Goal: Transaction & Acquisition: Purchase product/service

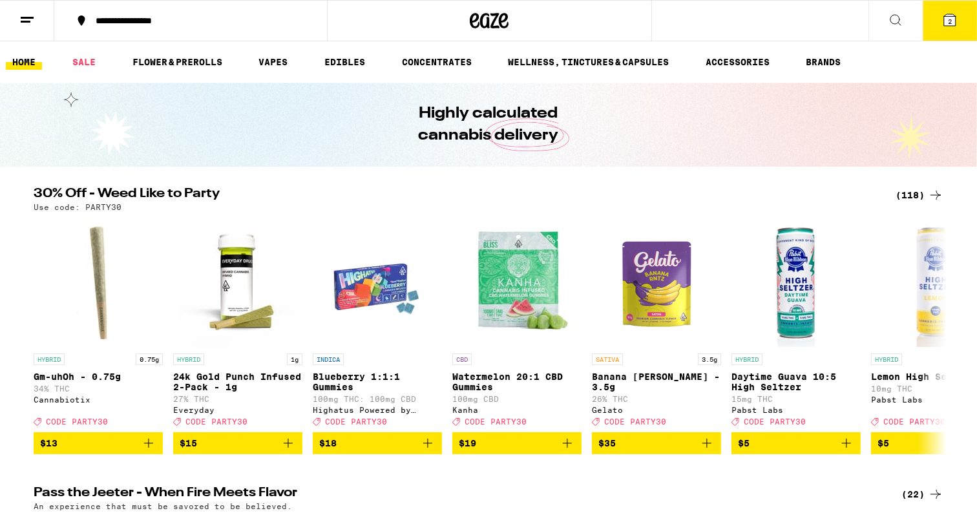
click at [129, 19] on div "**********" at bounding box center [198, 20] width 218 height 9
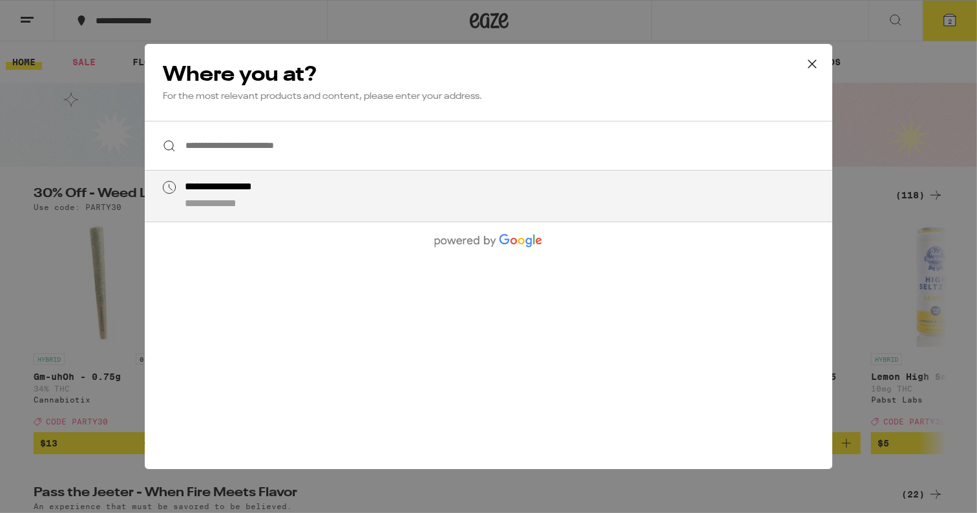
click at [251, 214] on li "**********" at bounding box center [488, 196] width 687 height 51
type input "**********"
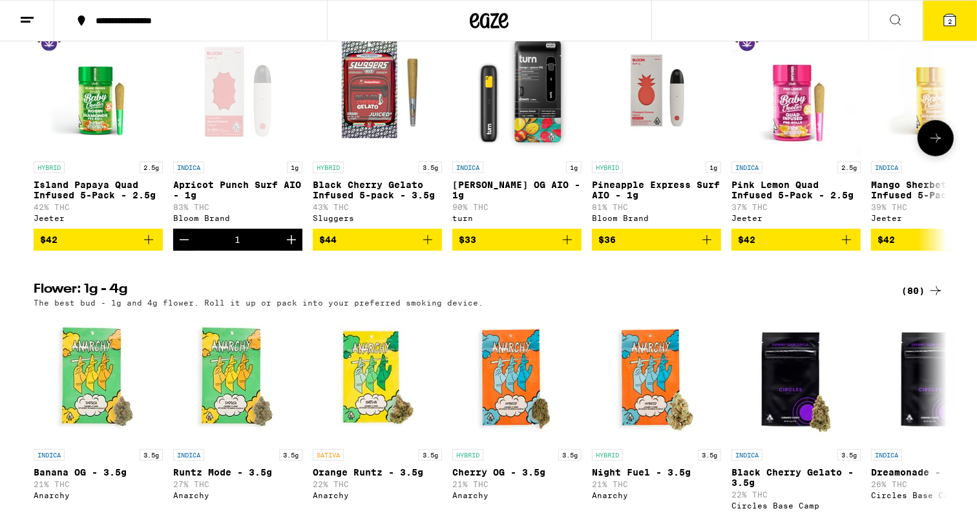
scroll to position [744, 0]
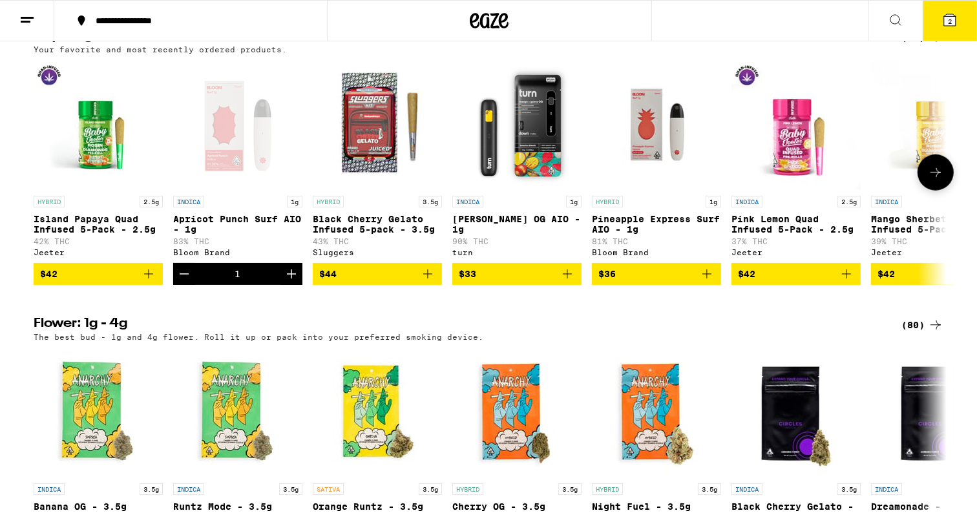
click at [943, 13] on icon at bounding box center [950, 20] width 16 height 16
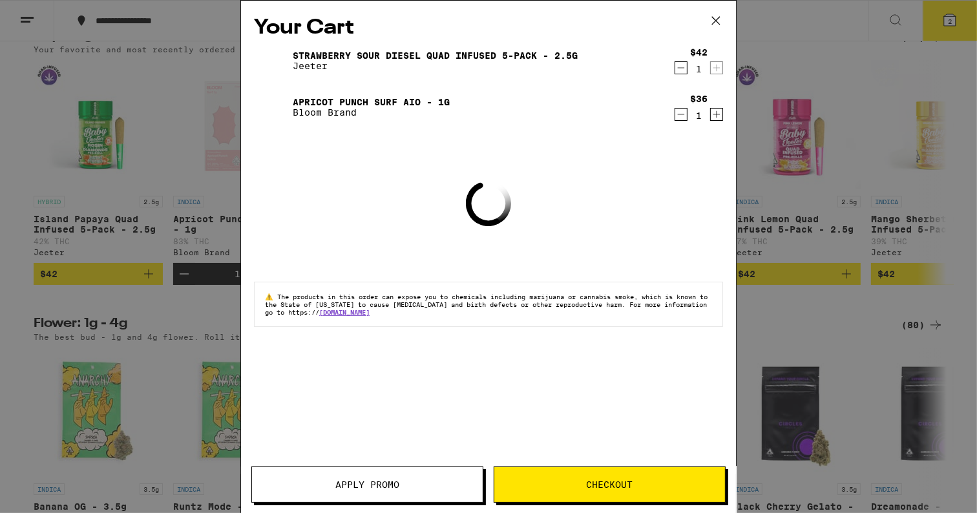
click at [677, 118] on icon "Decrement" at bounding box center [681, 115] width 12 height 16
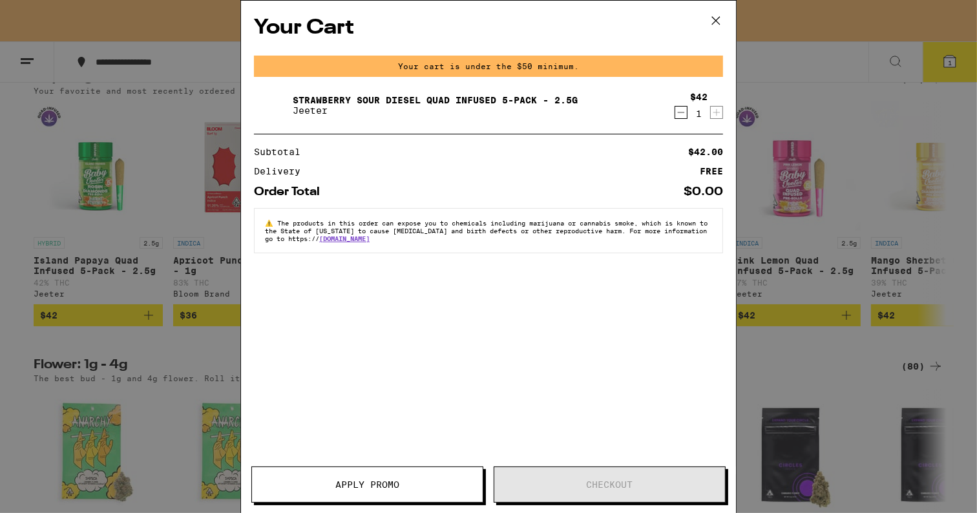
scroll to position [786, 0]
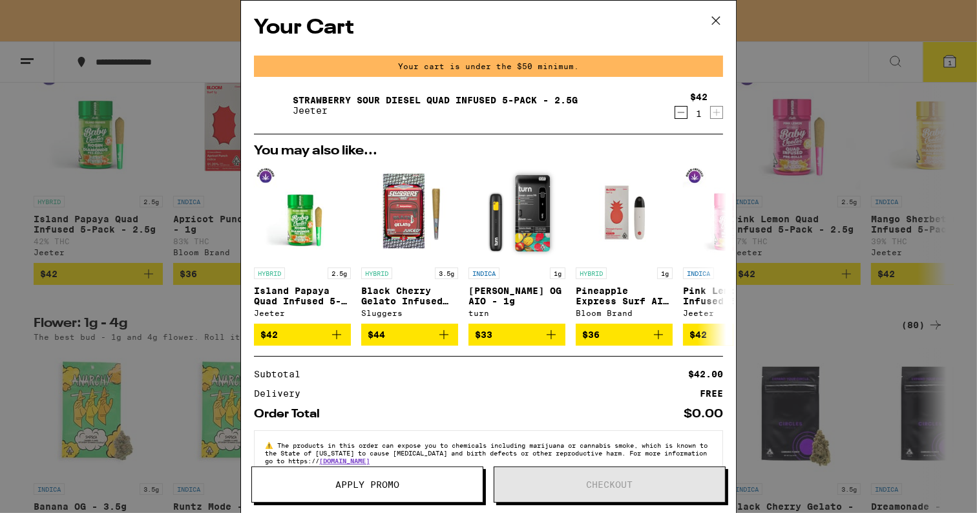
click at [680, 107] on icon "Decrement" at bounding box center [681, 113] width 12 height 16
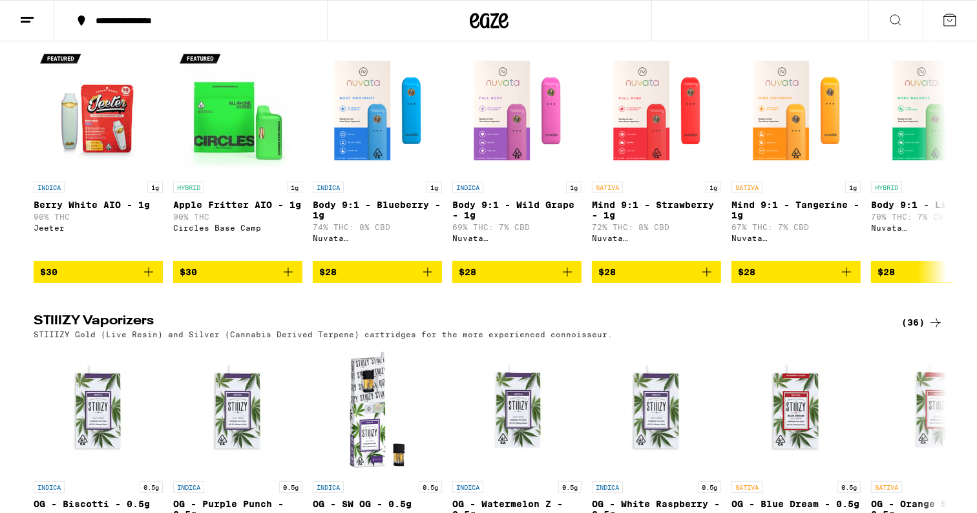
click at [939, 31] on icon at bounding box center [936, 24] width 16 height 16
click at [912, 31] on div "(77)" at bounding box center [922, 24] width 42 height 16
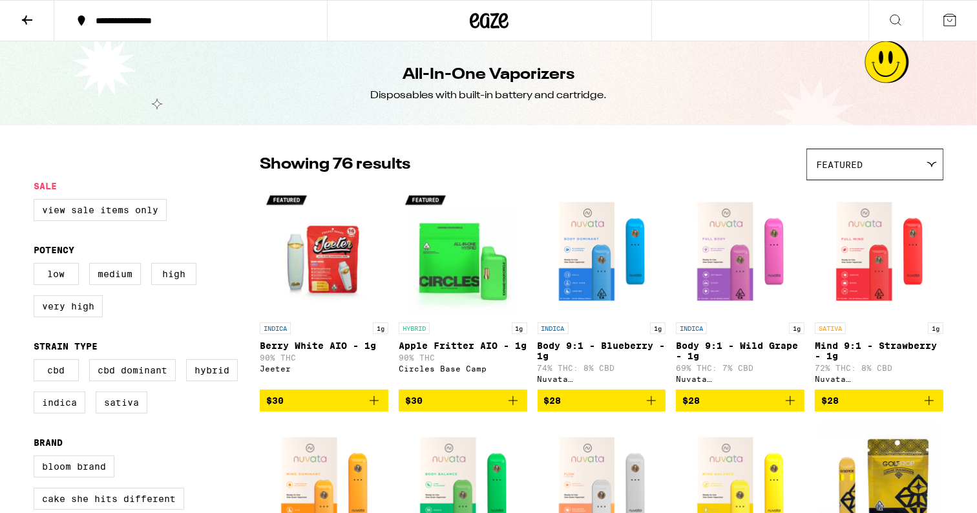
click at [912, 71] on div "All-In-One Vaporizers Disposables with built-in battery and cartridge." at bounding box center [488, 83] width 977 height 84
click at [302, 404] on span "$30" at bounding box center [324, 401] width 116 height 16
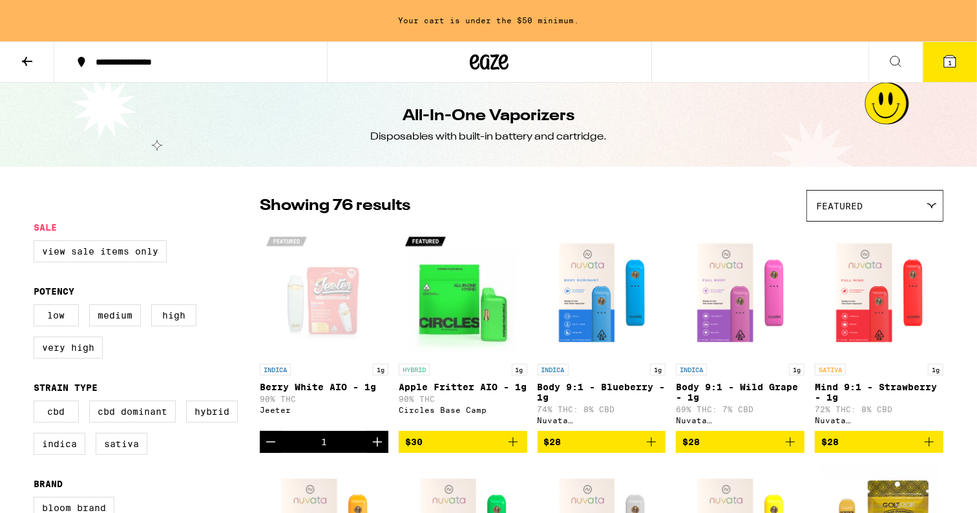
click at [961, 53] on button "1" at bounding box center [950, 62] width 54 height 40
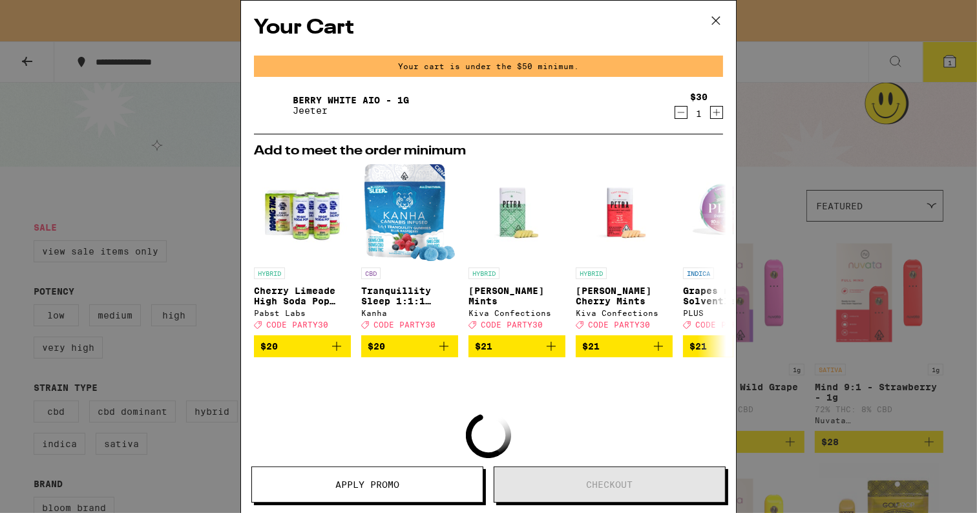
click at [766, 127] on div "Your Cart Your cart is under the $50 minimum. Berry White AIO - 1g [PERSON_NAME…" at bounding box center [488, 256] width 977 height 513
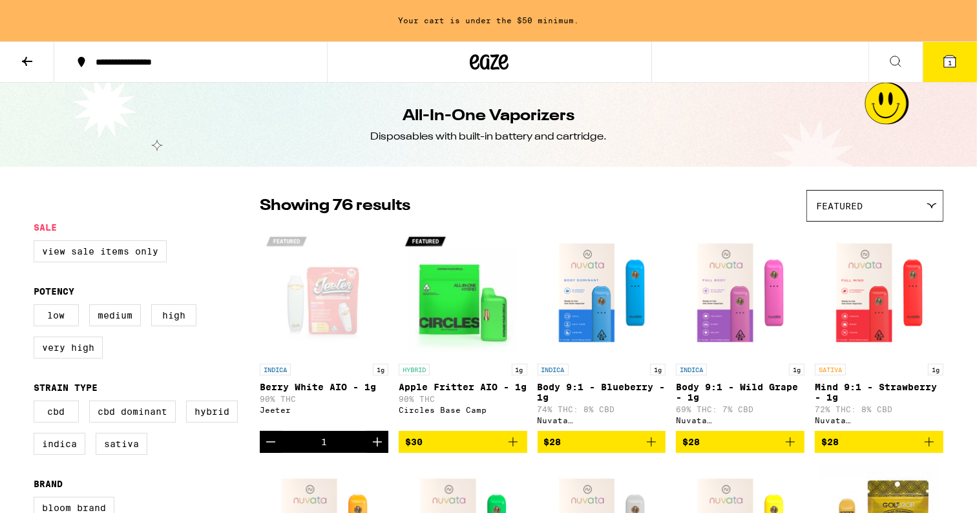
click at [28, 57] on icon at bounding box center [27, 62] width 16 height 16
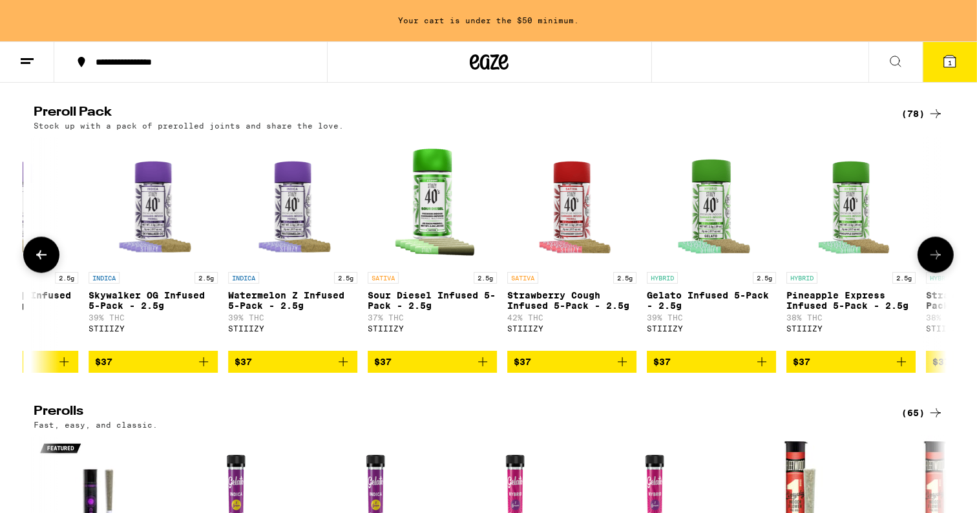
scroll to position [0, 3435]
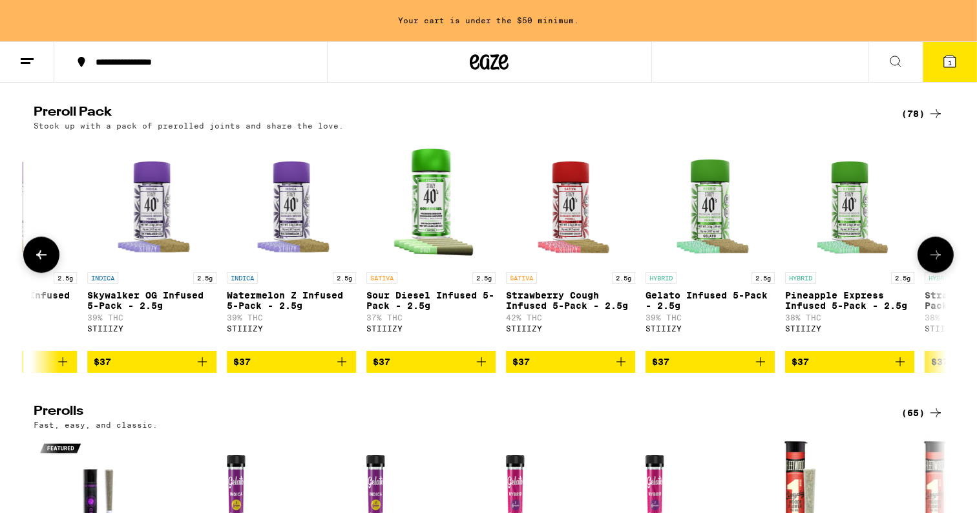
drag, startPoint x: 942, startPoint y: 333, endPoint x: 944, endPoint y: 324, distance: 9.4
click at [944, 273] on button at bounding box center [935, 254] width 36 height 36
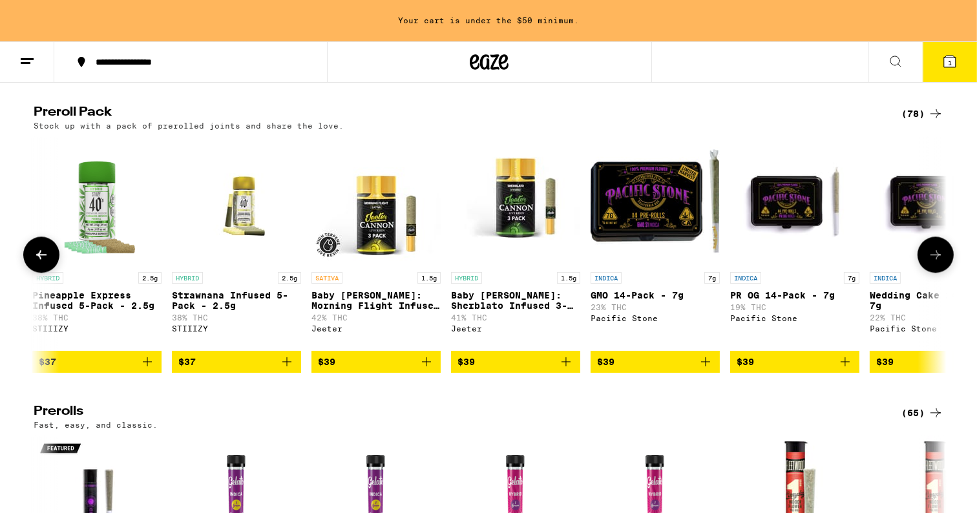
click at [940, 273] on button at bounding box center [935, 254] width 36 height 36
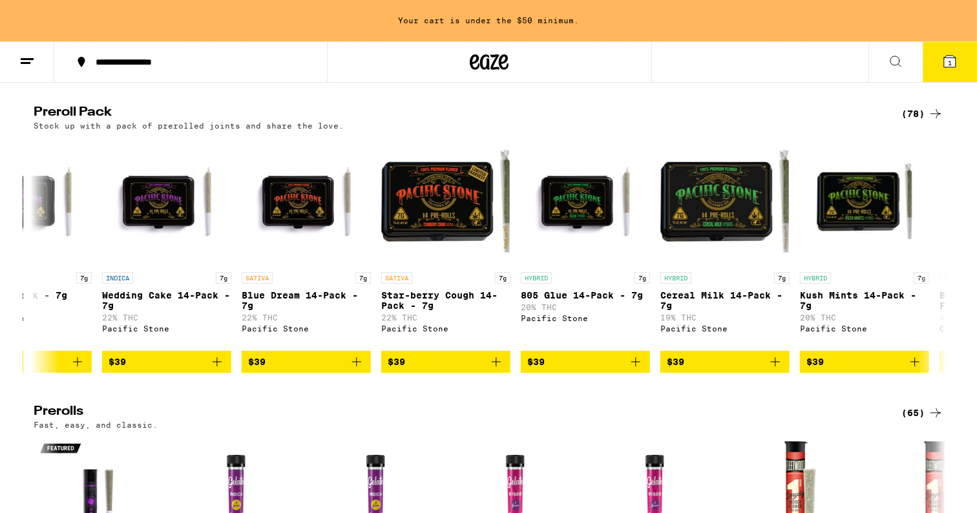
scroll to position [0, 4957]
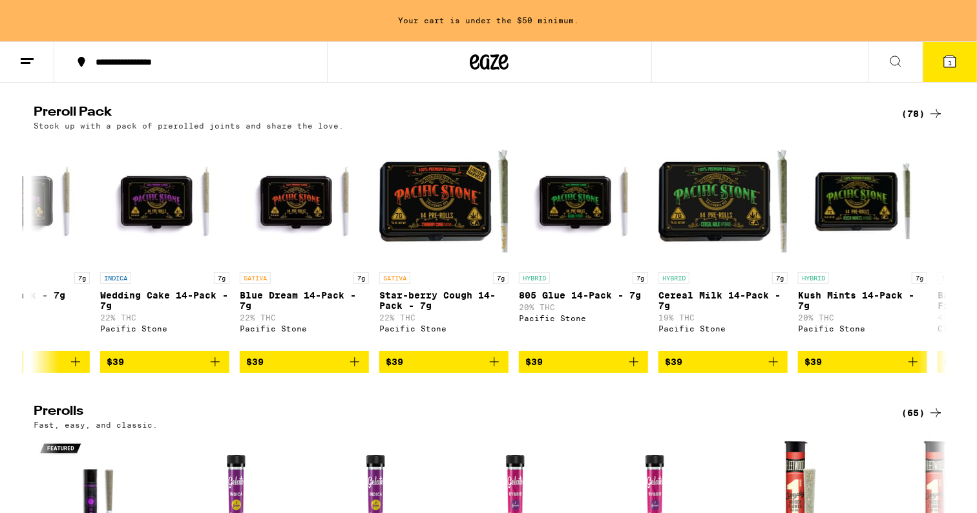
click at [924, 121] on div "(78)" at bounding box center [922, 114] width 42 height 16
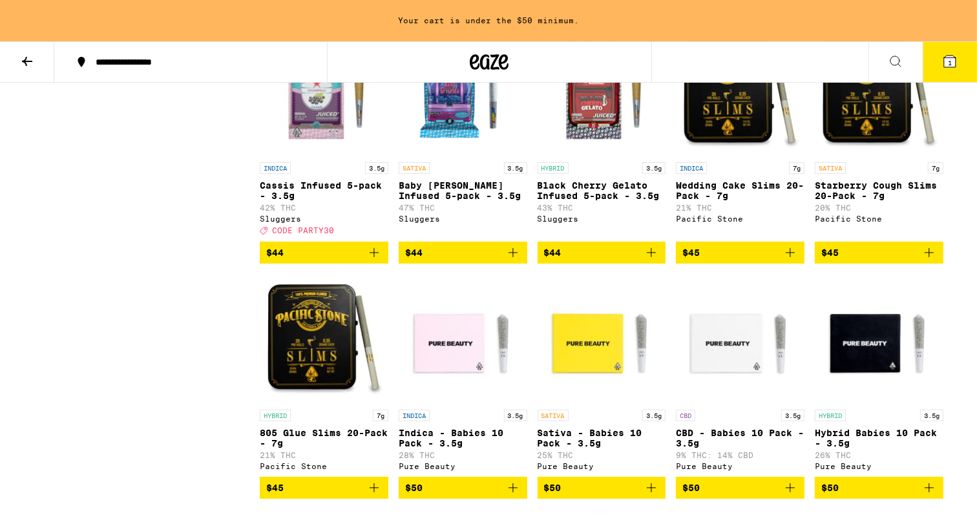
scroll to position [3268, 0]
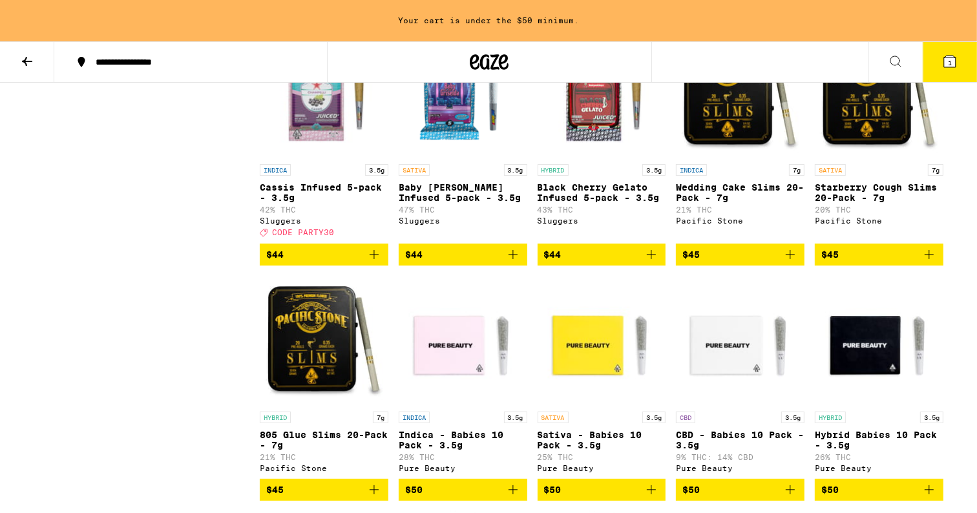
click at [607, 262] on span "$44" at bounding box center [602, 255] width 116 height 16
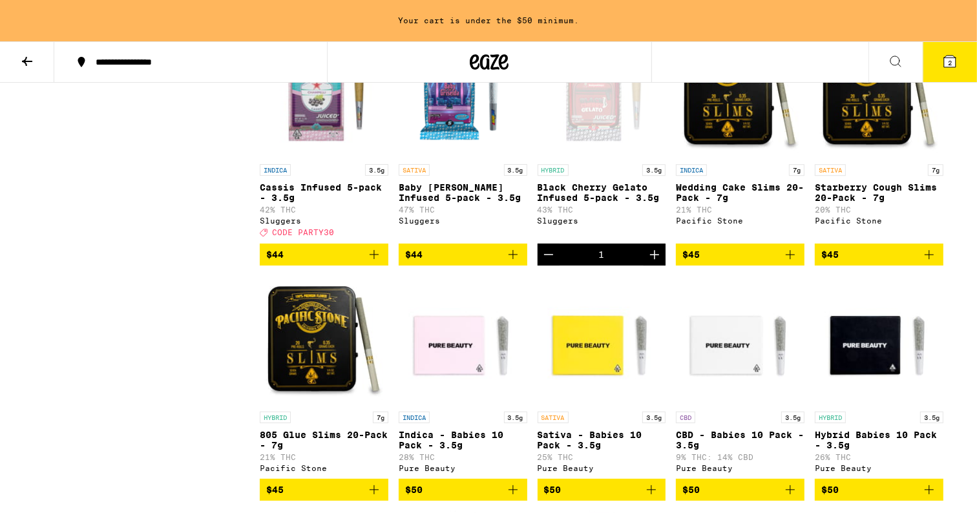
scroll to position [3227, 0]
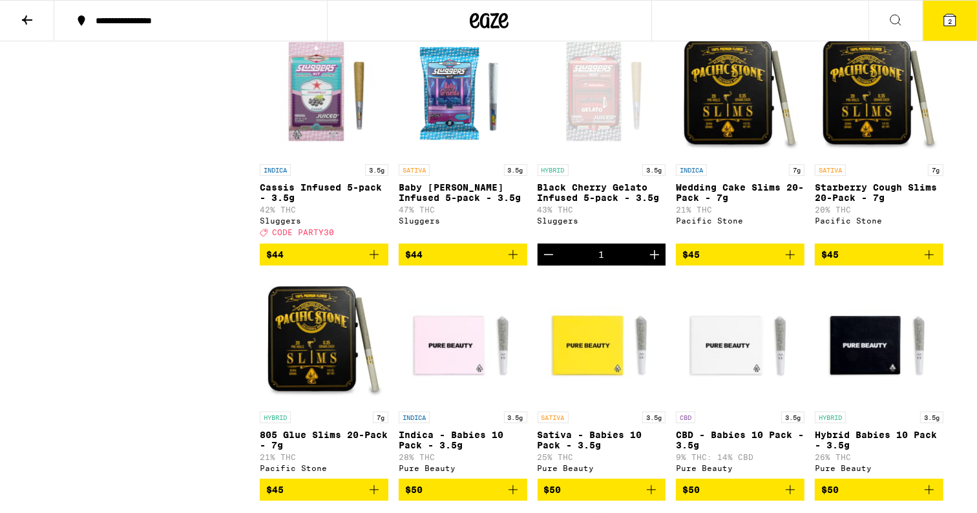
click at [544, 262] on icon "Decrement" at bounding box center [549, 255] width 16 height 16
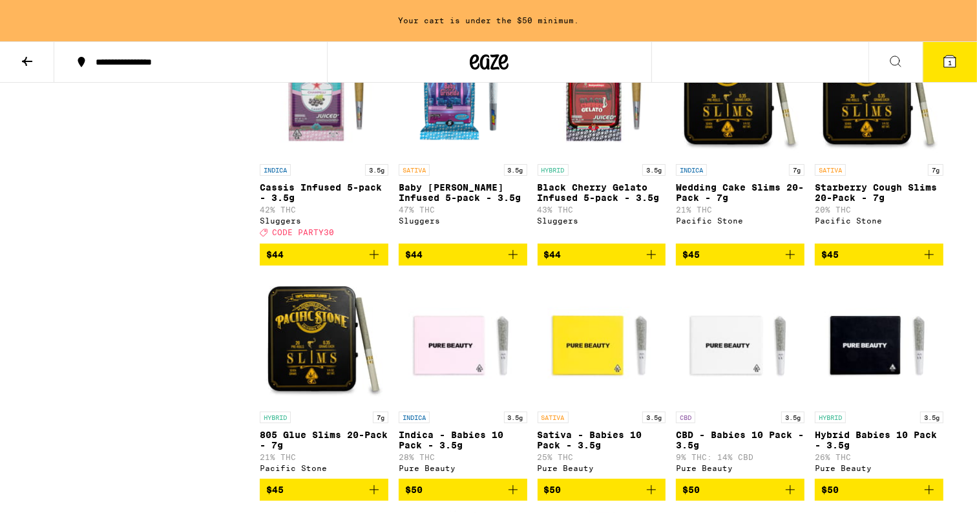
click at [306, 266] on button "$44" at bounding box center [324, 255] width 129 height 22
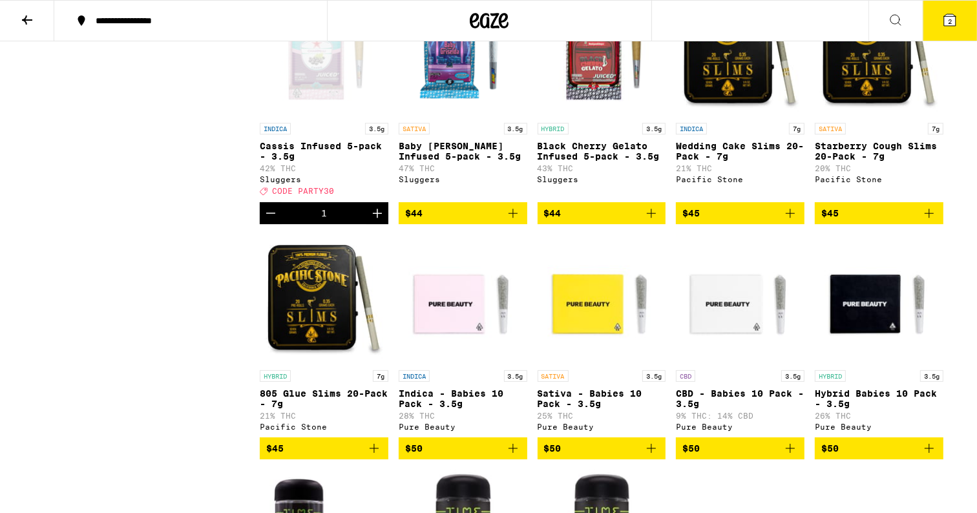
scroll to position [3227, 0]
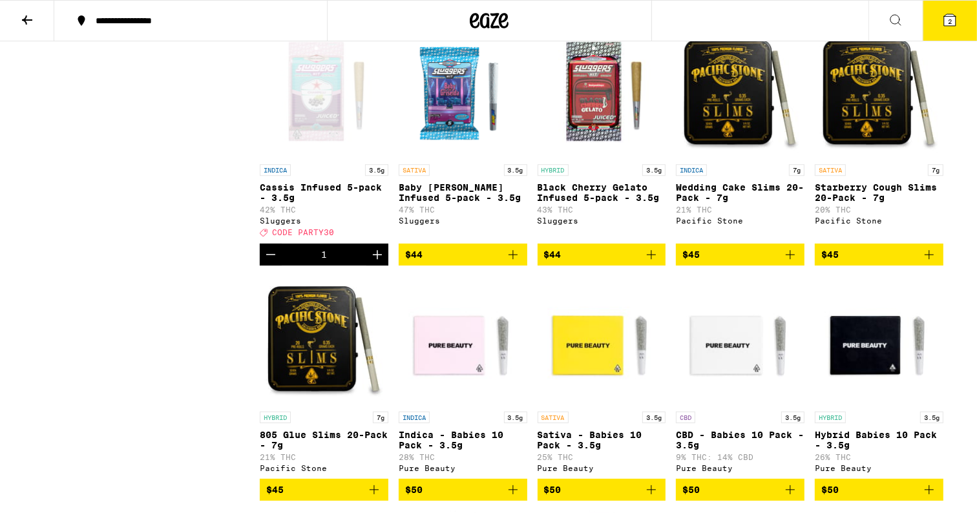
click at [972, 19] on button "2" at bounding box center [950, 21] width 54 height 40
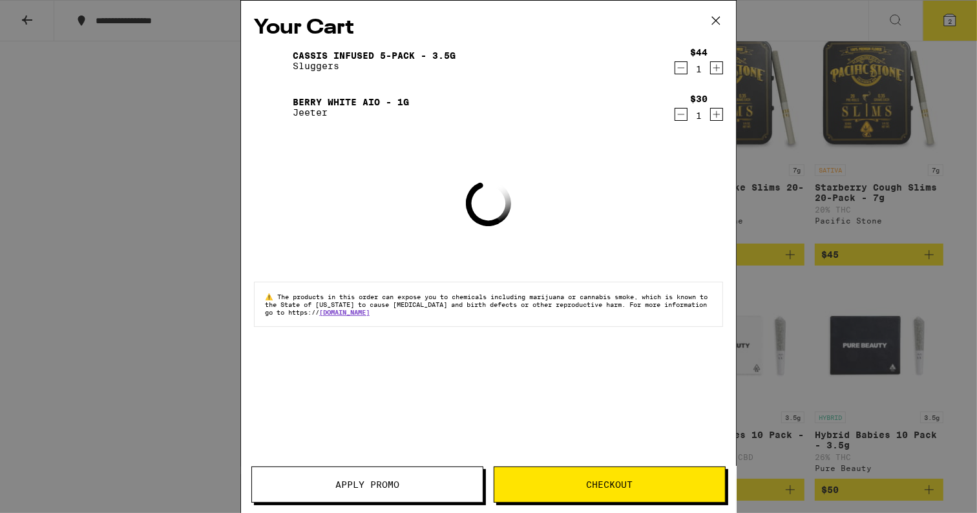
click at [375, 488] on button "Apply Promo" at bounding box center [367, 484] width 232 height 36
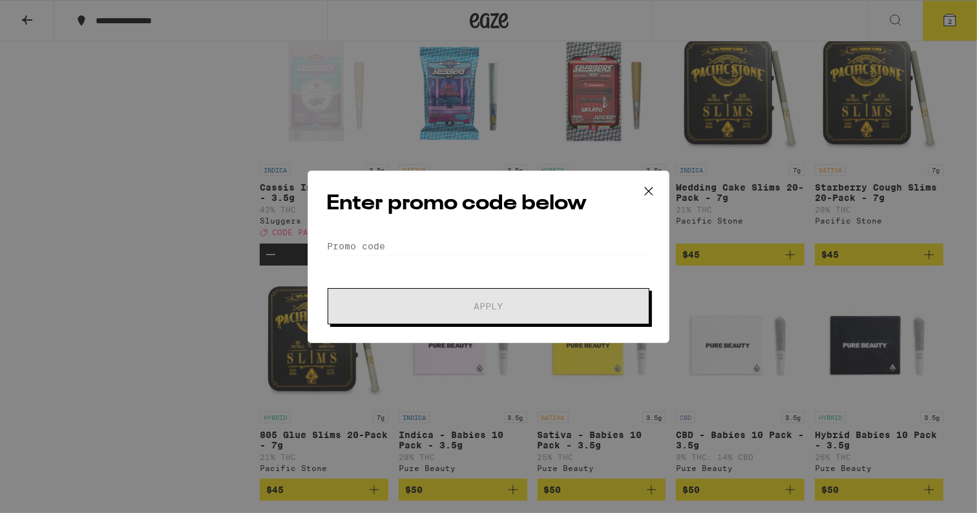
click at [358, 256] on form "Promo Code Apply" at bounding box center [488, 280] width 324 height 88
drag, startPoint x: 370, startPoint y: 249, endPoint x: 396, endPoint y: 223, distance: 37.0
click at [397, 222] on div "Enter promo code below Promo Code Apply" at bounding box center [489, 257] width 362 height 172
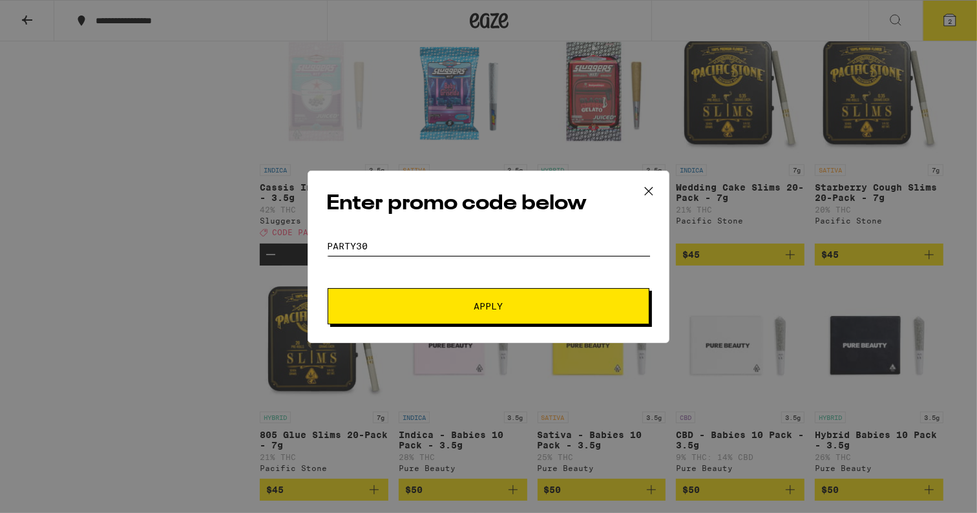
type input "PARTY30"
click at [328, 288] on button "Apply" at bounding box center [489, 306] width 322 height 36
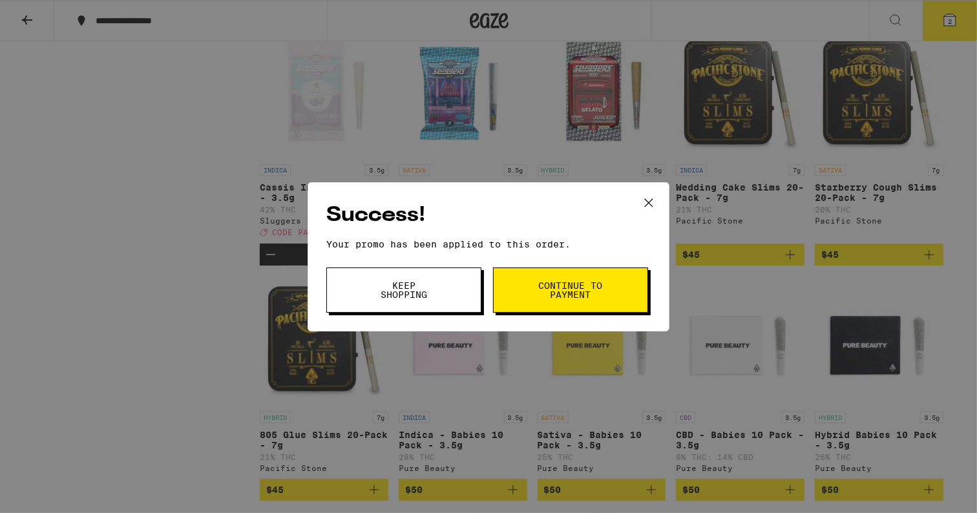
click at [645, 308] on button "Continue to payment" at bounding box center [570, 289] width 155 height 45
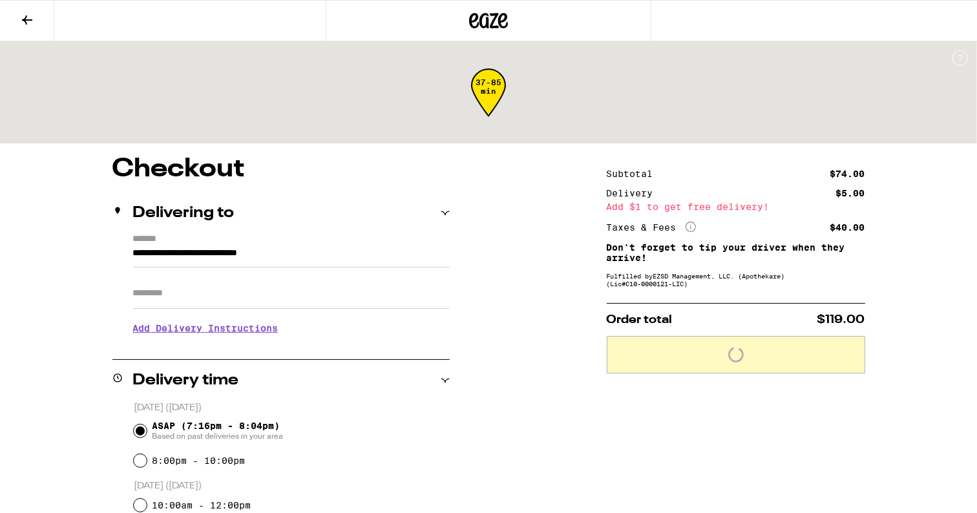
click at [628, 287] on div "Fulfilled by EZSD Management, LLC. (Apothekare) (Lic# C10-0000121-LIC )" at bounding box center [736, 280] width 258 height 16
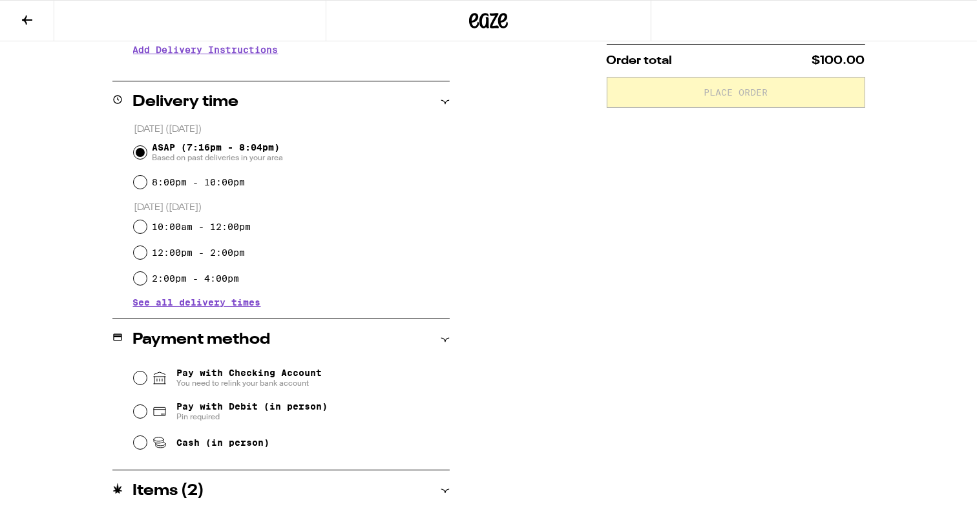
scroll to position [289, 0]
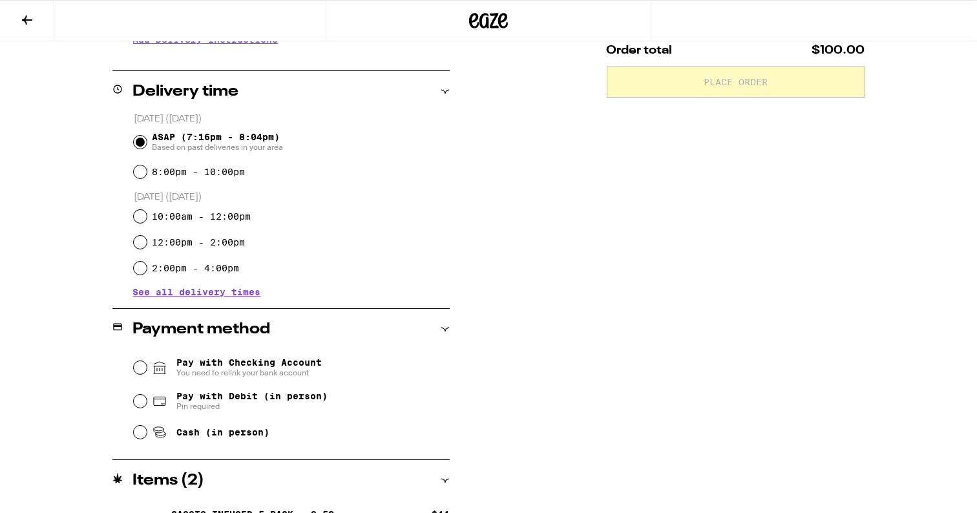
click at [282, 398] on span "Pay with Debit (in person)" at bounding box center [251, 396] width 151 height 10
click at [147, 398] on input "Pay with Debit (in person) Pin required" at bounding box center [140, 401] width 13 height 13
radio input "true"
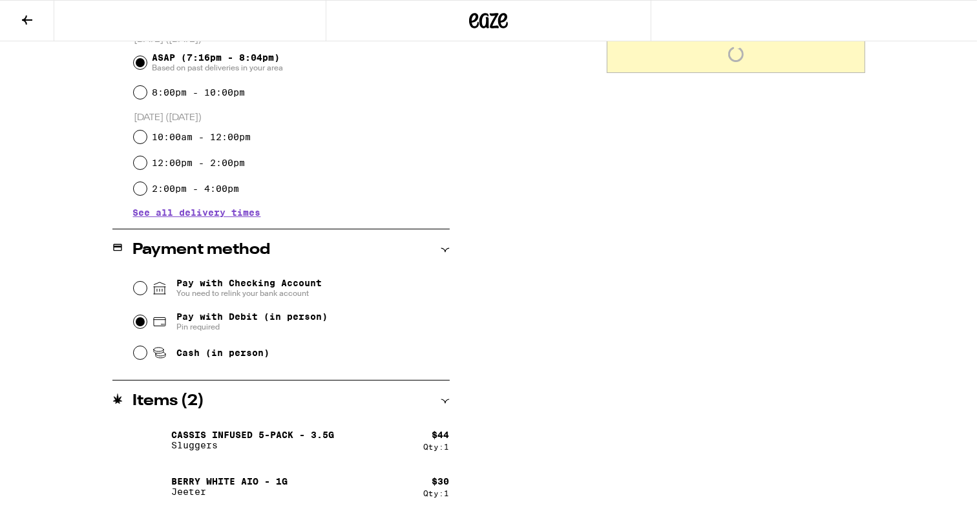
scroll to position [369, 0]
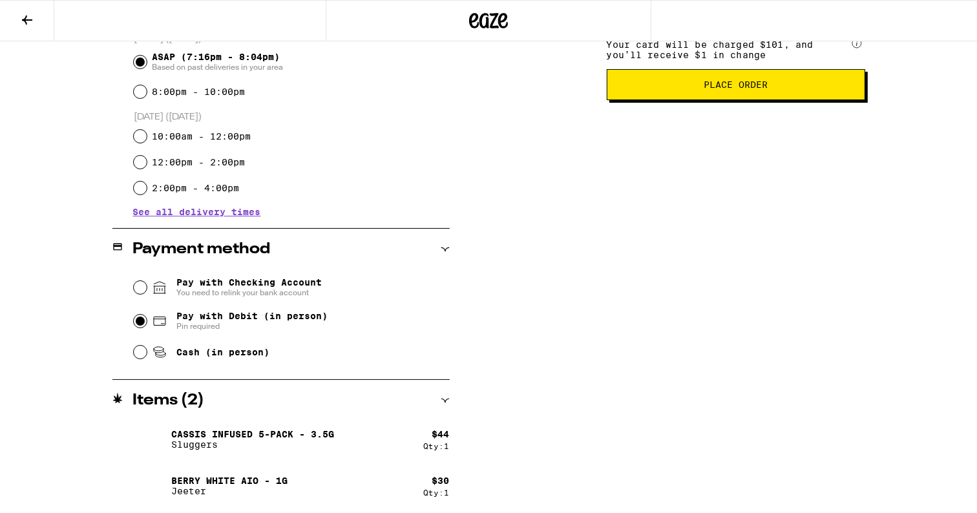
click at [748, 83] on button "Place Order" at bounding box center [736, 84] width 258 height 31
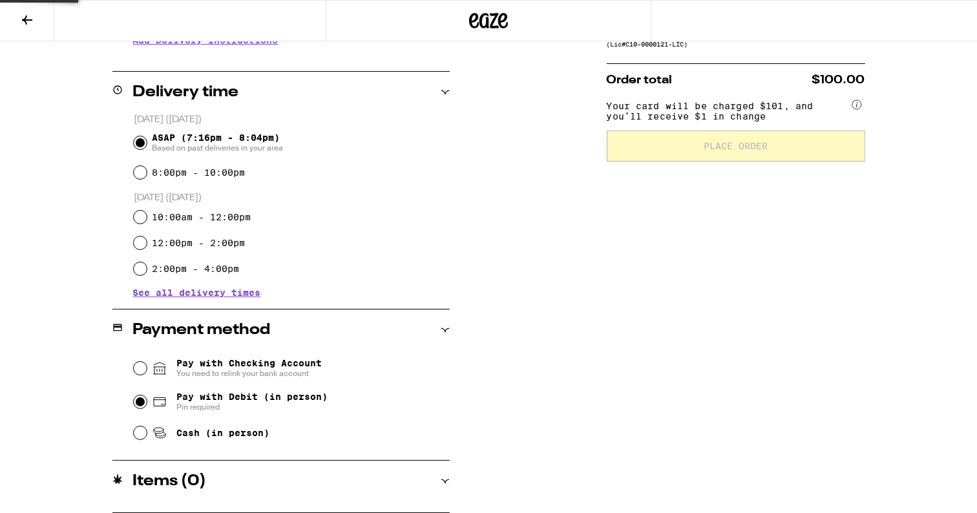
scroll to position [306, 0]
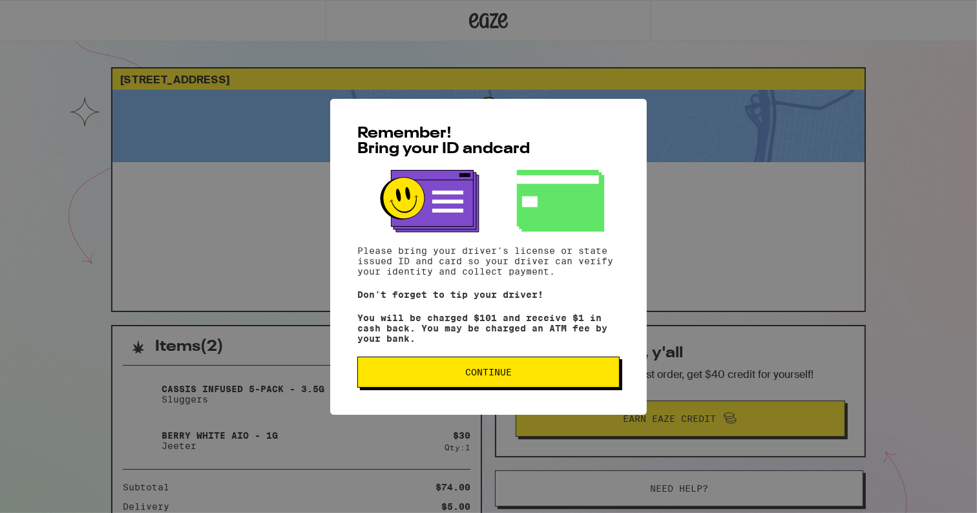
click at [490, 388] on button "Continue" at bounding box center [488, 372] width 262 height 31
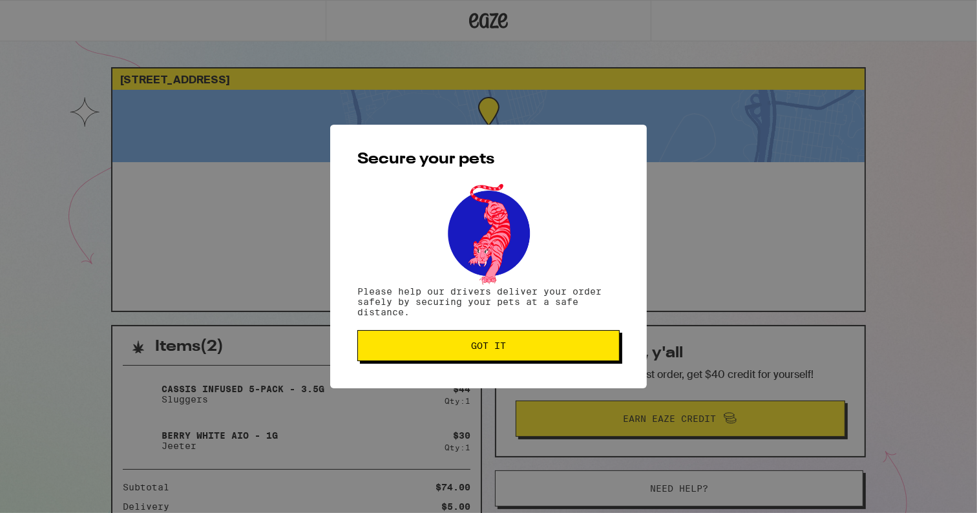
click at [492, 333] on button "Got it" at bounding box center [488, 345] width 262 height 31
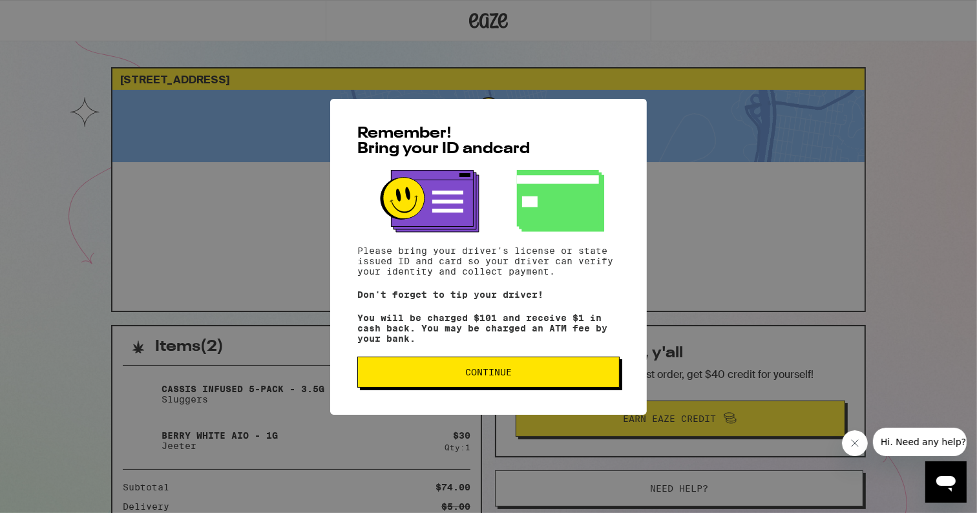
click at [509, 383] on button "Continue" at bounding box center [488, 372] width 262 height 31
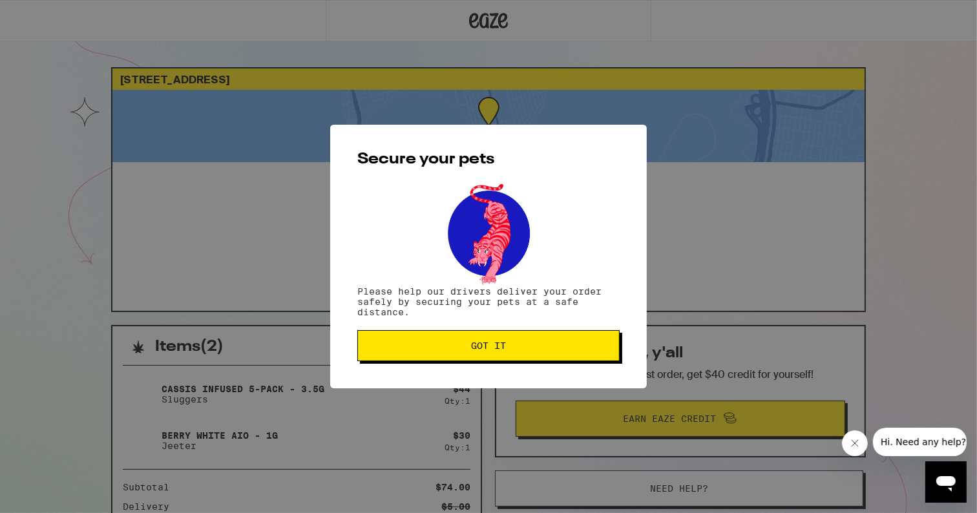
click at [468, 348] on span "Got it" at bounding box center [488, 345] width 240 height 9
